Goal: Navigation & Orientation: Understand site structure

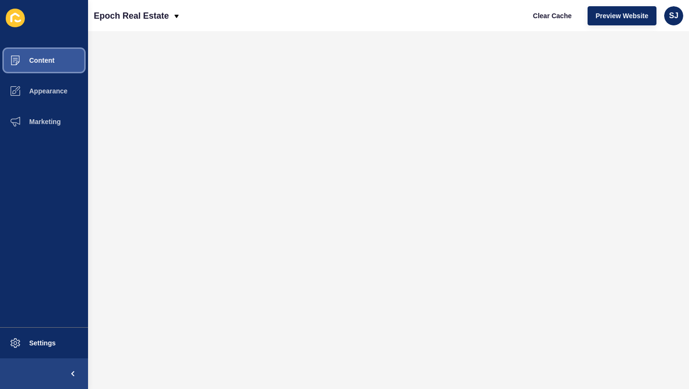
click at [34, 63] on span "Content" at bounding box center [27, 60] width 56 height 8
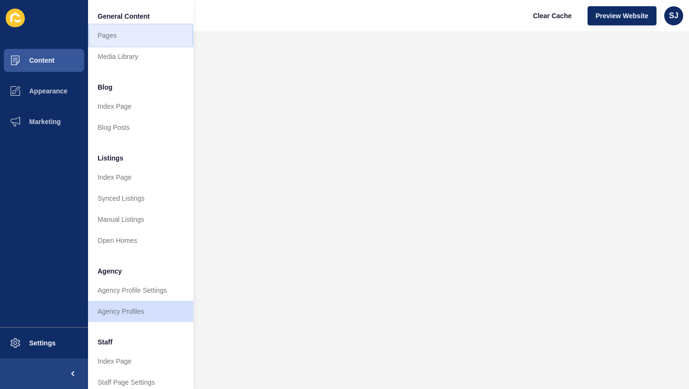
click at [111, 34] on link "Pages" at bounding box center [140, 35] width 105 height 21
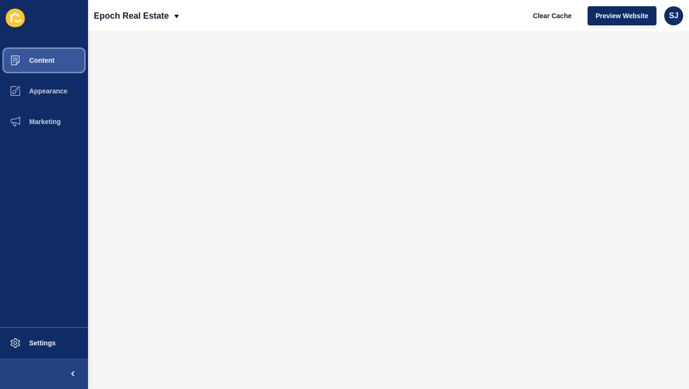
click at [60, 66] on button "Content" at bounding box center [44, 60] width 88 height 31
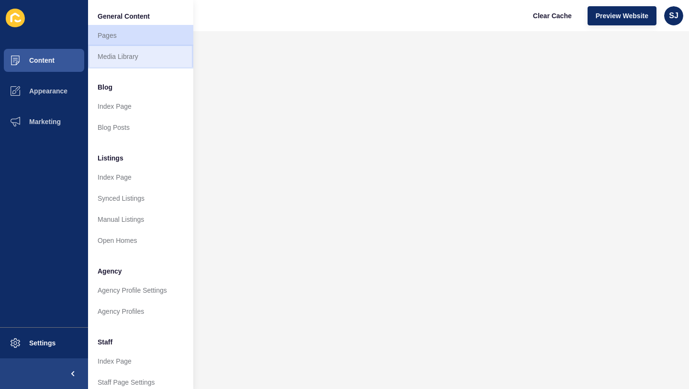
click at [118, 63] on link "Media Library" at bounding box center [140, 56] width 105 height 21
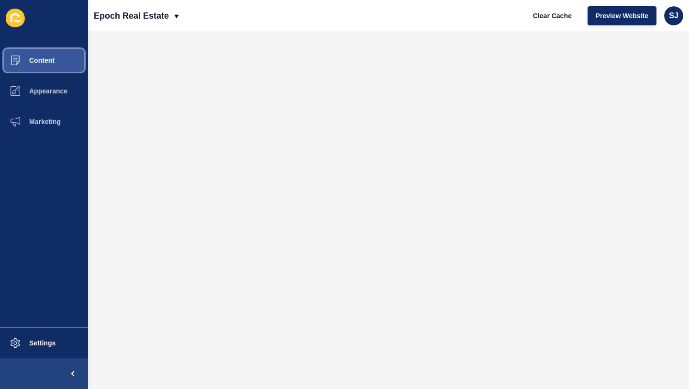
click at [44, 63] on span "Content" at bounding box center [27, 60] width 56 height 8
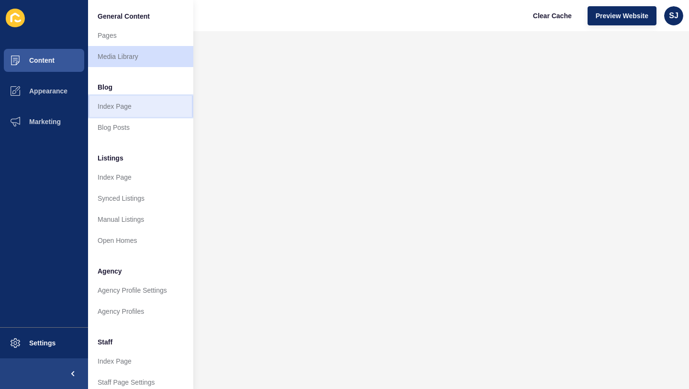
click at [113, 109] on link "Index Page" at bounding box center [140, 106] width 105 height 21
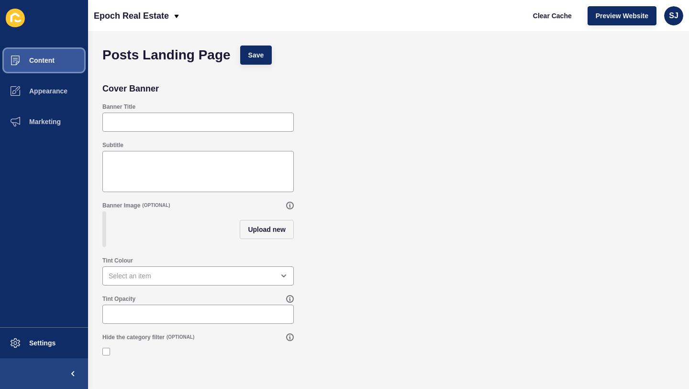
click at [52, 53] on button "Content" at bounding box center [44, 60] width 88 height 31
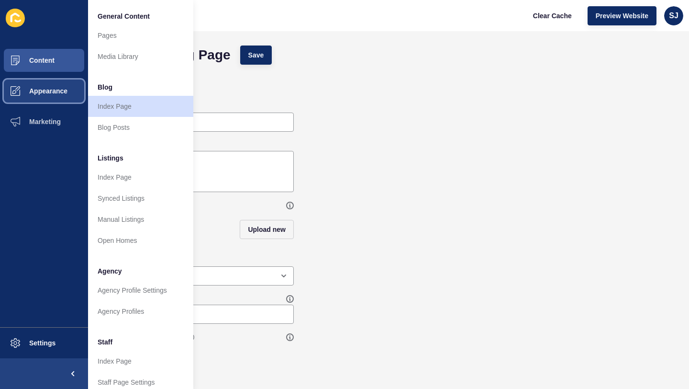
click at [57, 96] on button "Appearance" at bounding box center [44, 91] width 88 height 31
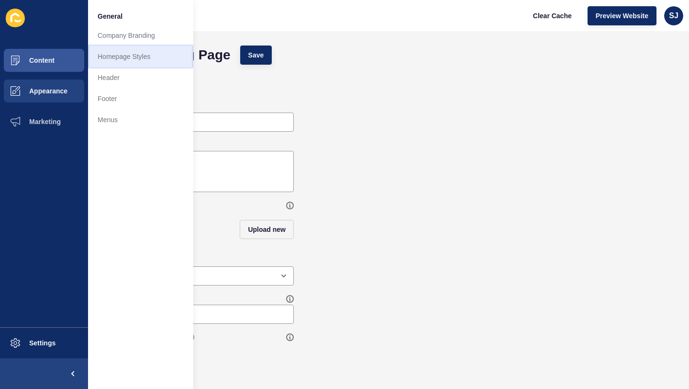
click at [105, 55] on link "Homepage Styles" at bounding box center [140, 56] width 105 height 21
